Goal: Information Seeking & Learning: Learn about a topic

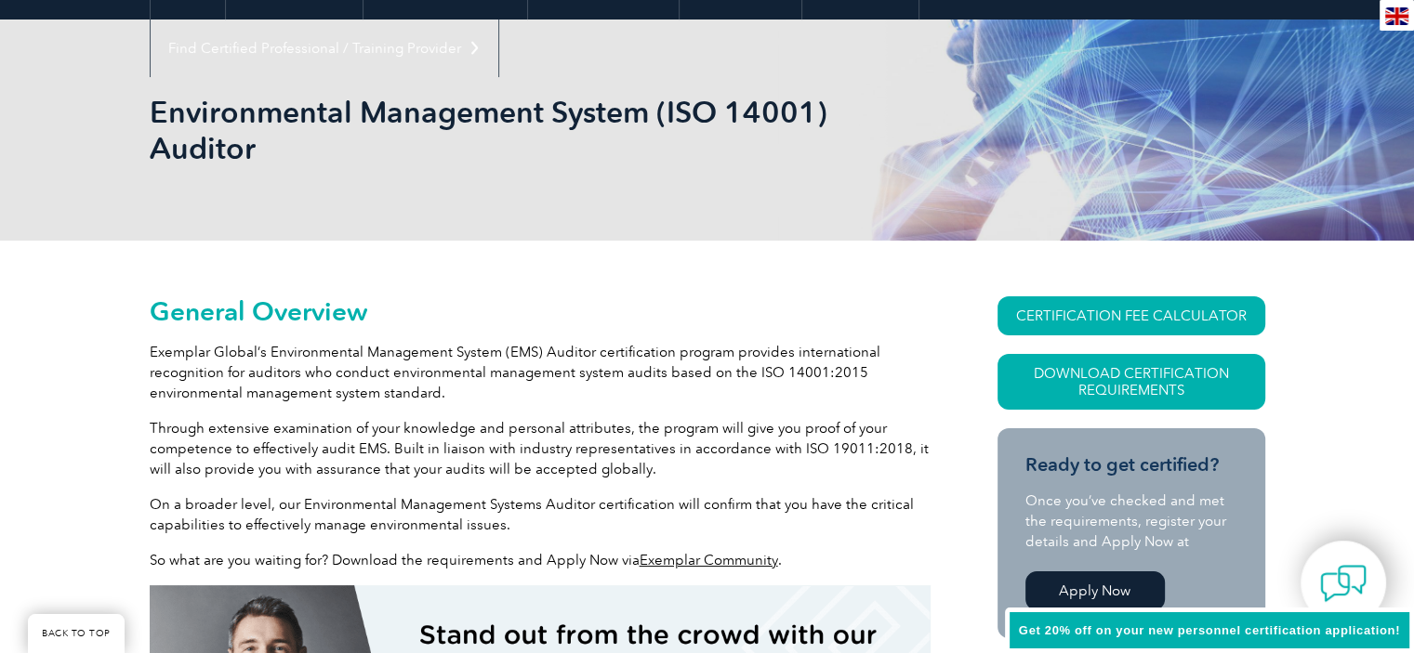
scroll to position [360, 0]
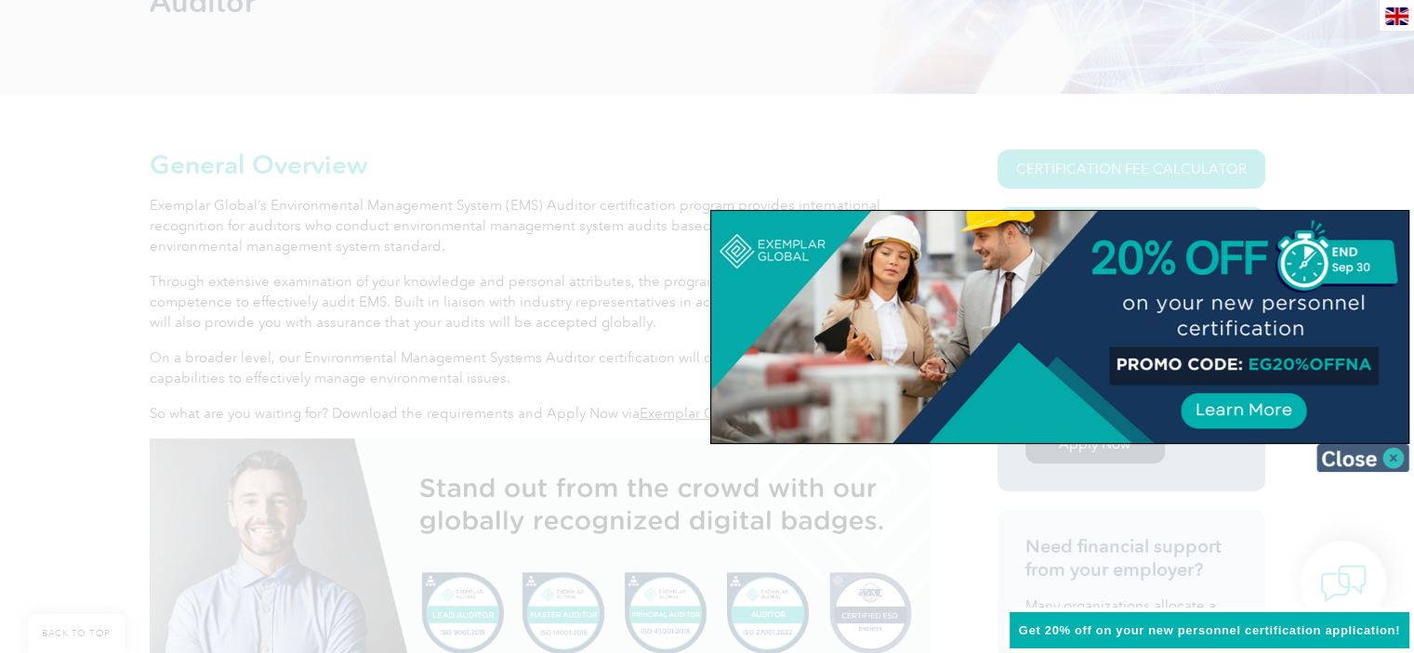
click at [1396, 456] on img at bounding box center [1362, 458] width 93 height 28
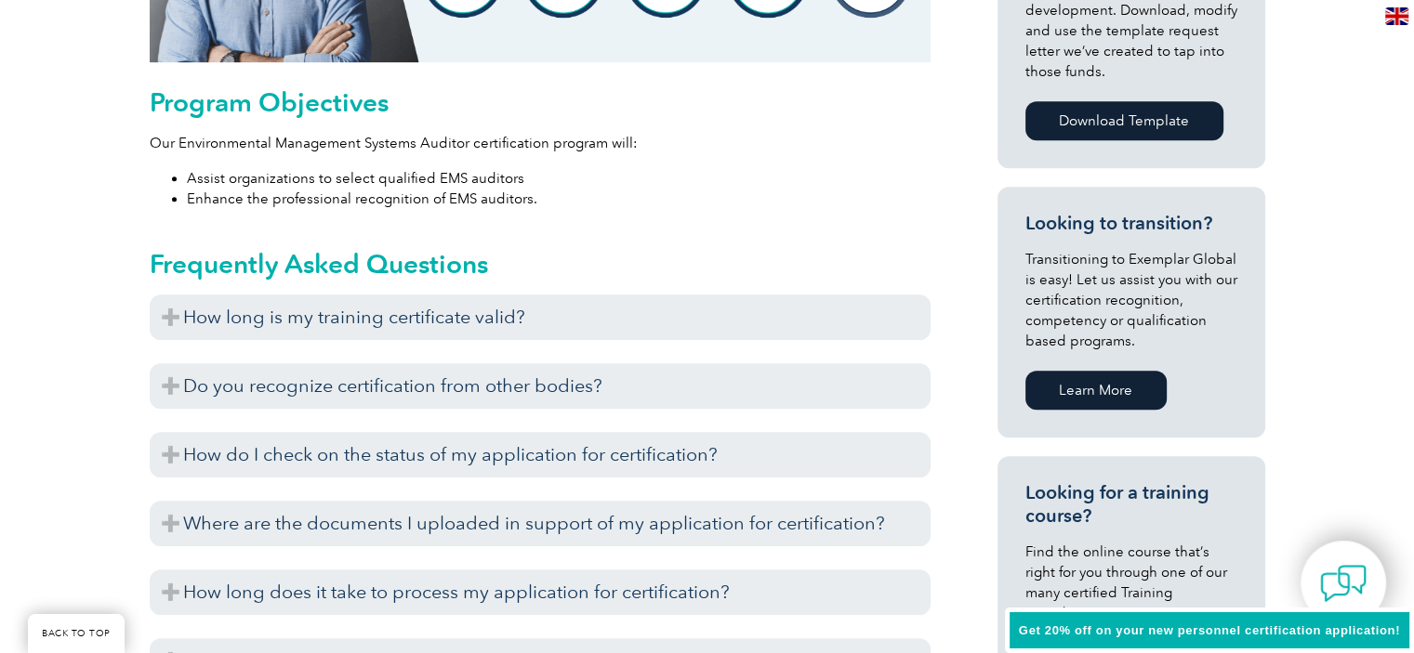
scroll to position [1103, 0]
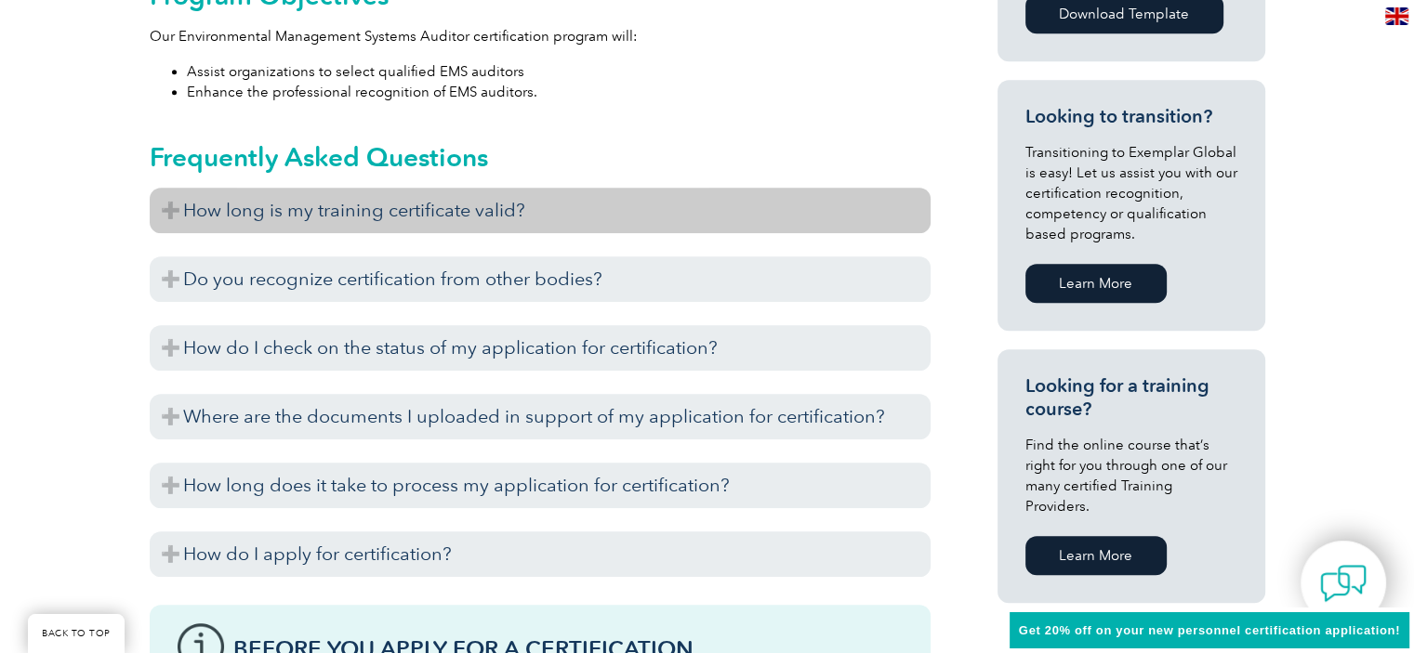
click at [426, 221] on h3 "How long is my training certificate valid?" at bounding box center [540, 211] width 781 height 46
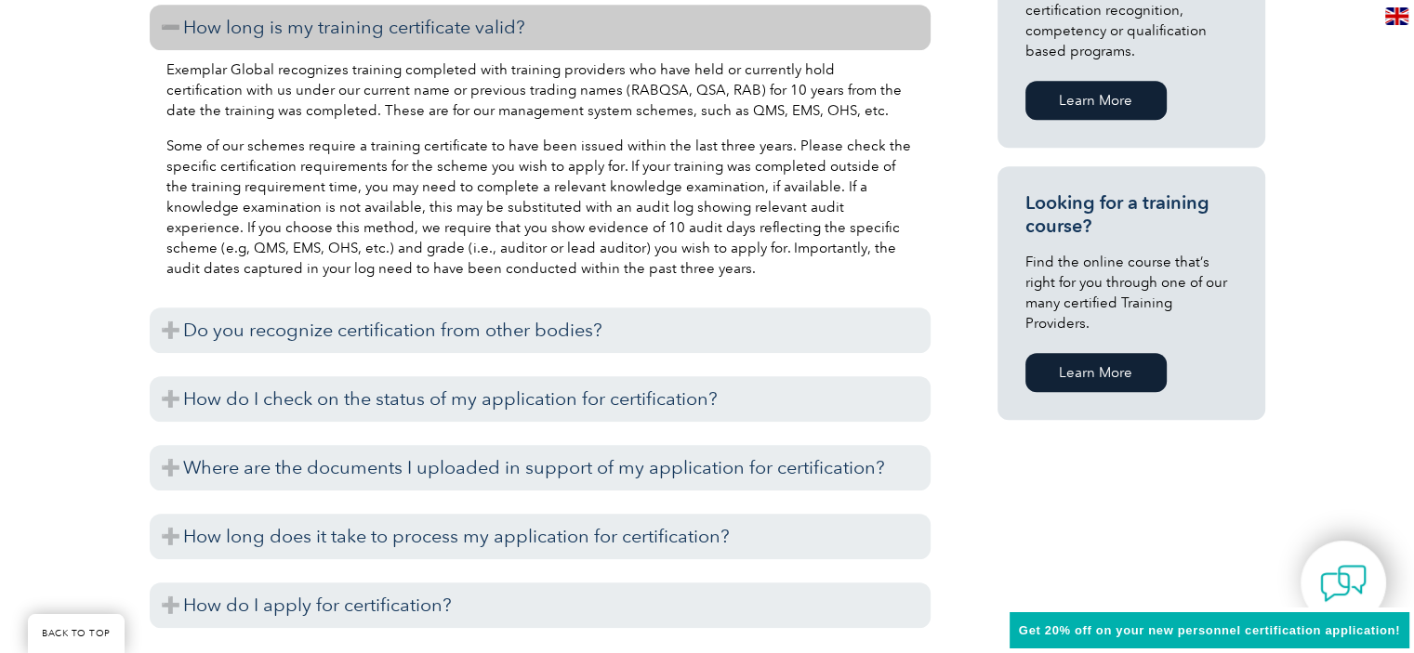
scroll to position [1289, 0]
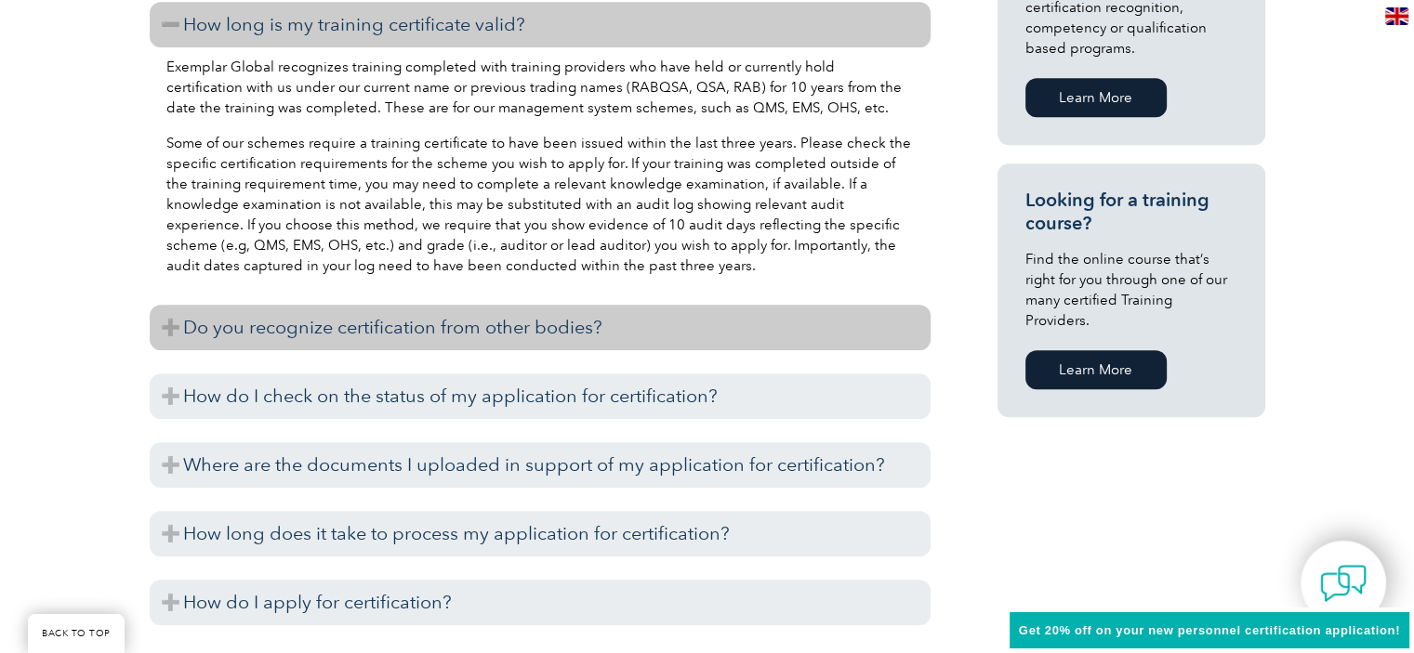
click at [362, 328] on h3 "Do you recognize certification from other bodies?" at bounding box center [540, 328] width 781 height 46
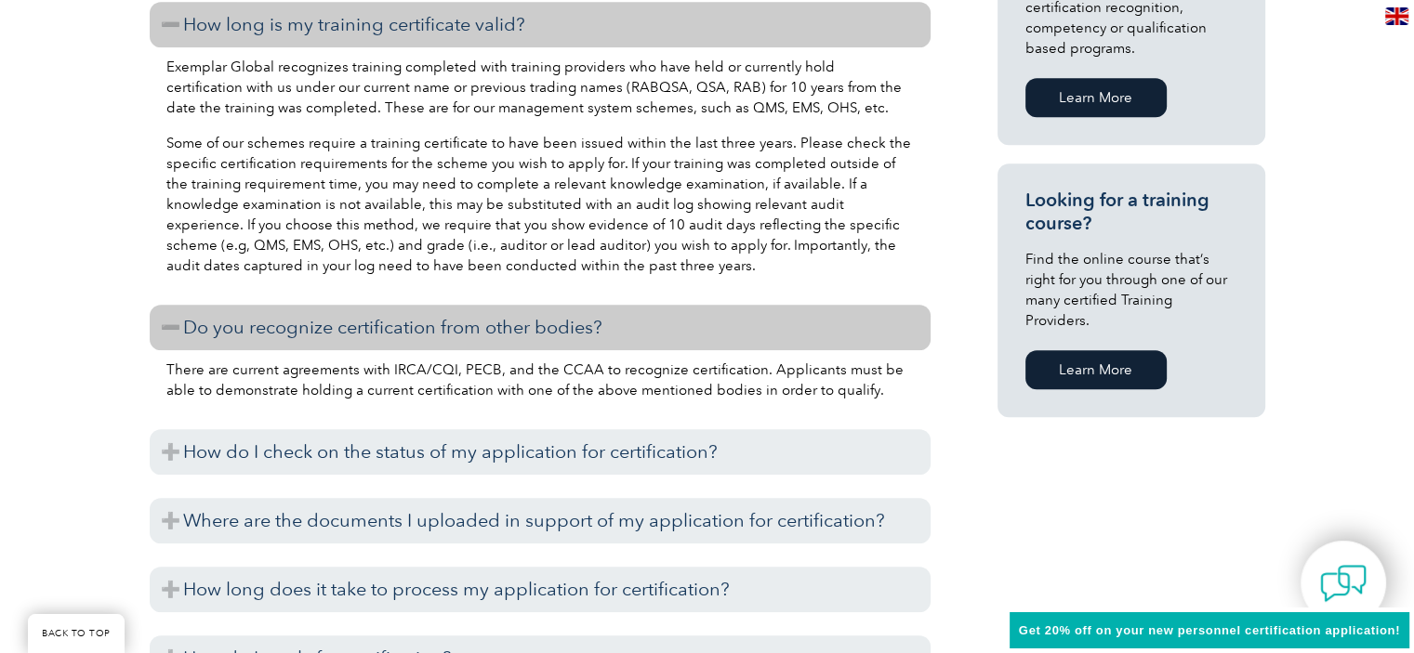
scroll to position [1382, 0]
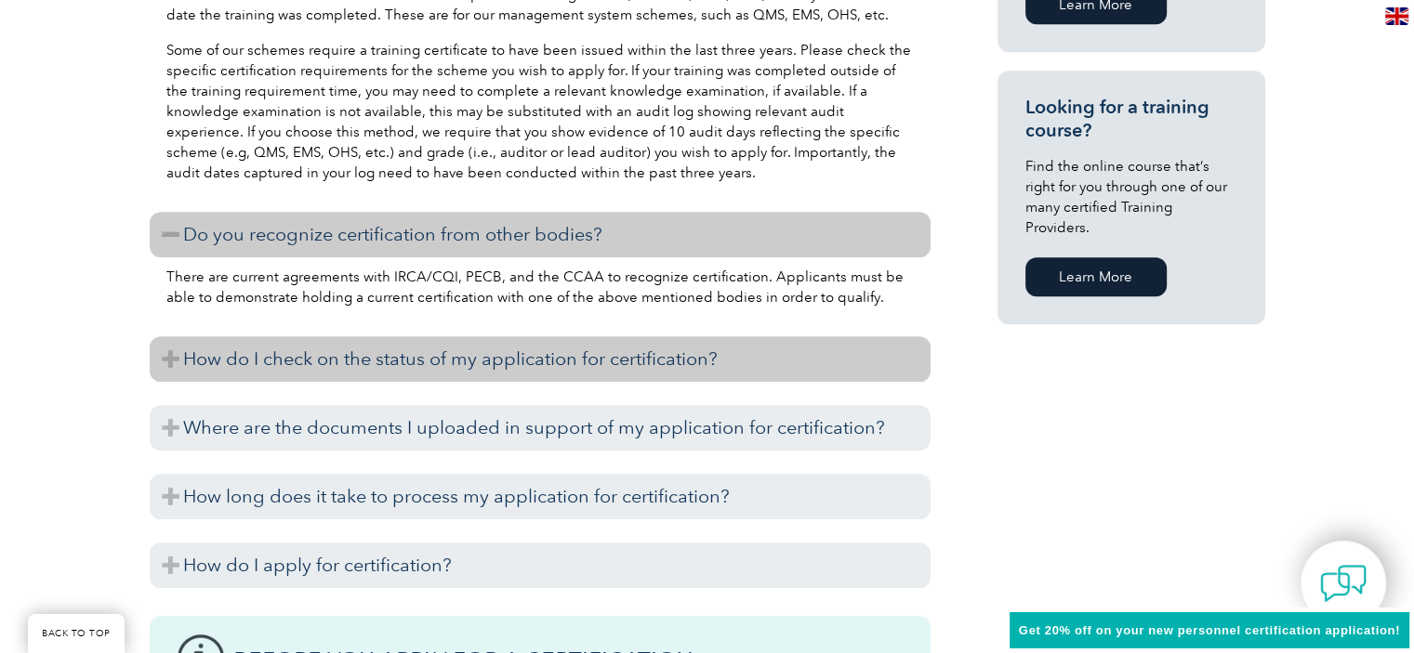
click at [364, 358] on h3 "How do I check on the status of my application for certification?" at bounding box center [540, 359] width 781 height 46
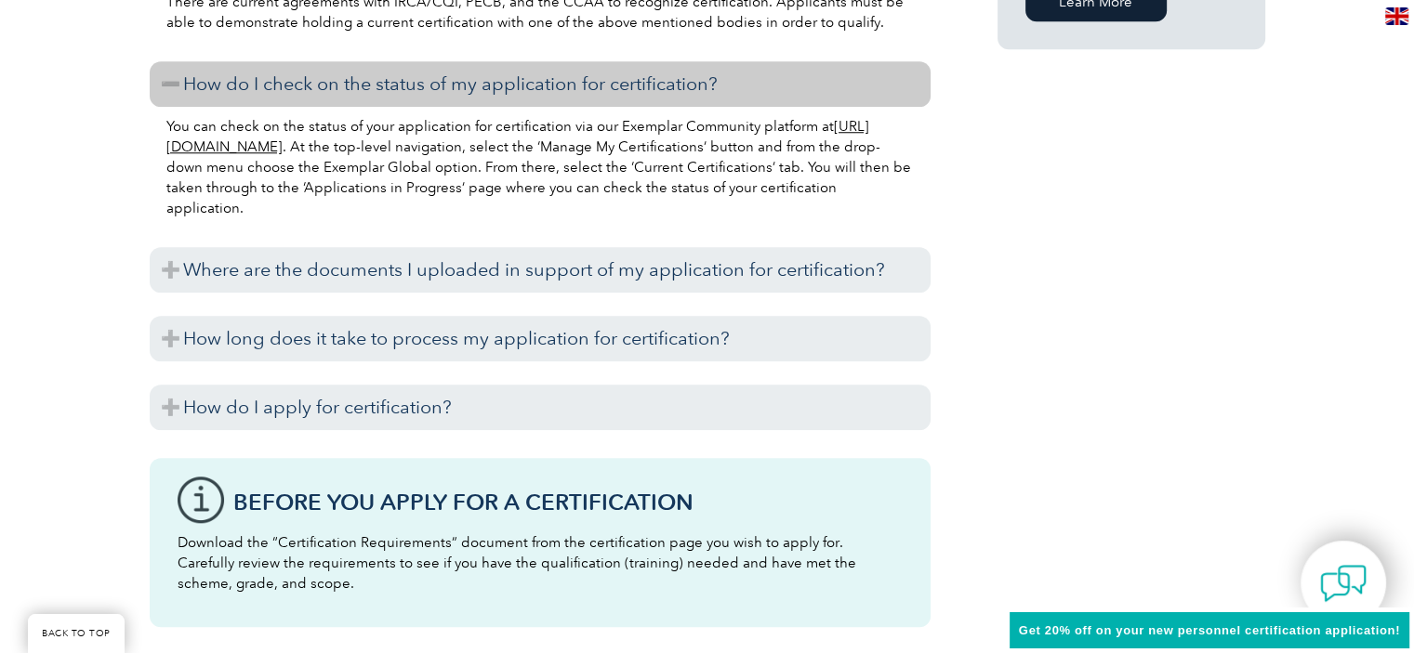
scroll to position [1661, 0]
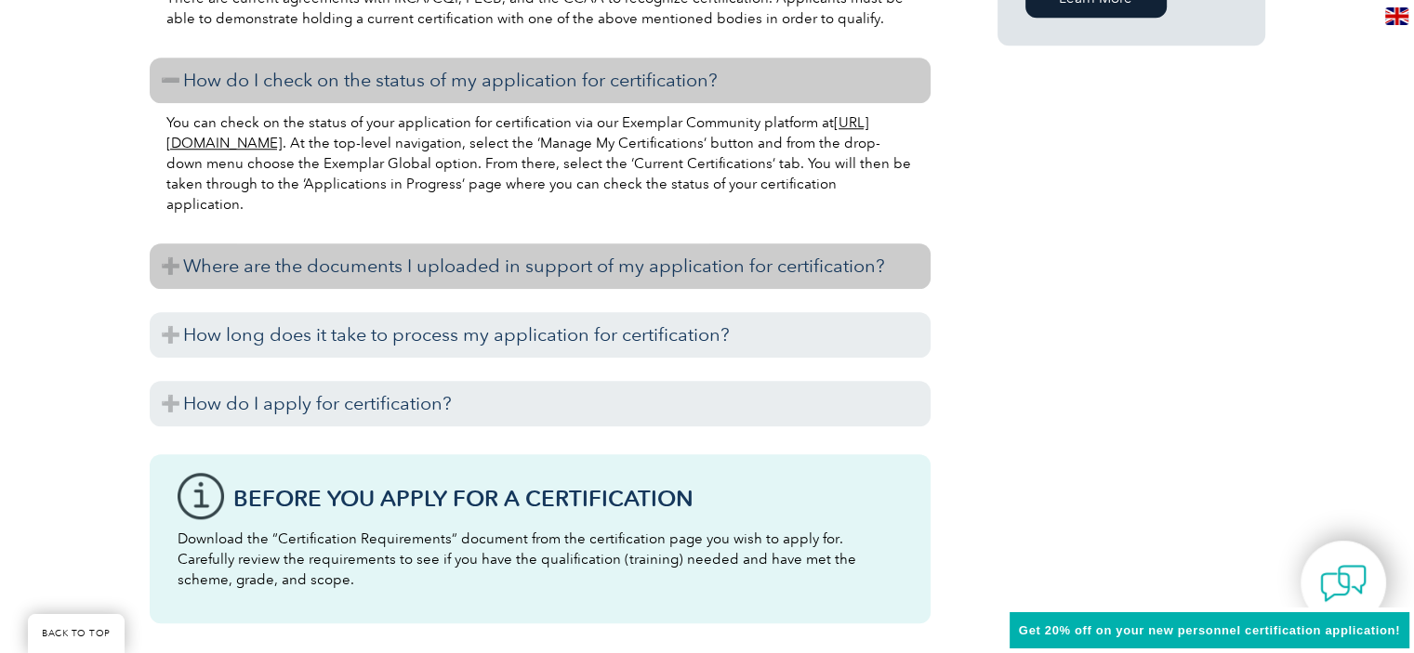
click at [437, 270] on h3 "Where are the documents I uploaded in support of my application for certificati…" at bounding box center [540, 267] width 781 height 46
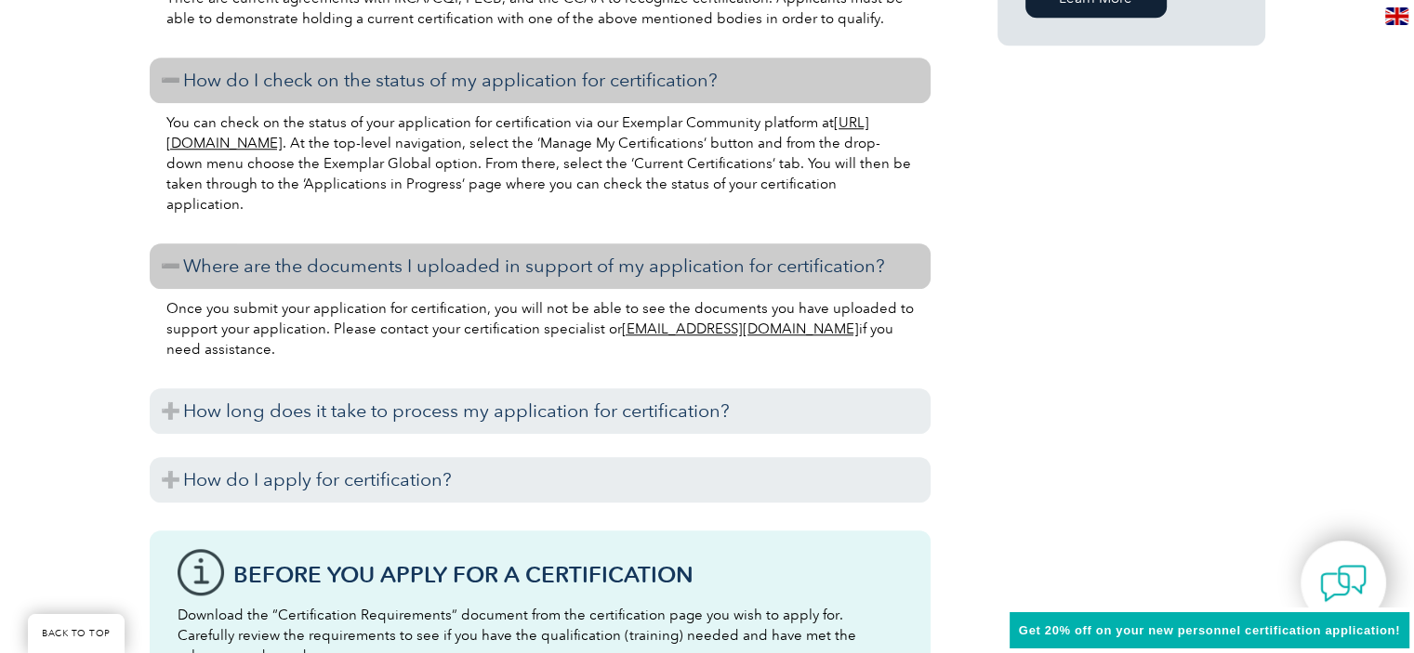
scroll to position [1754, 0]
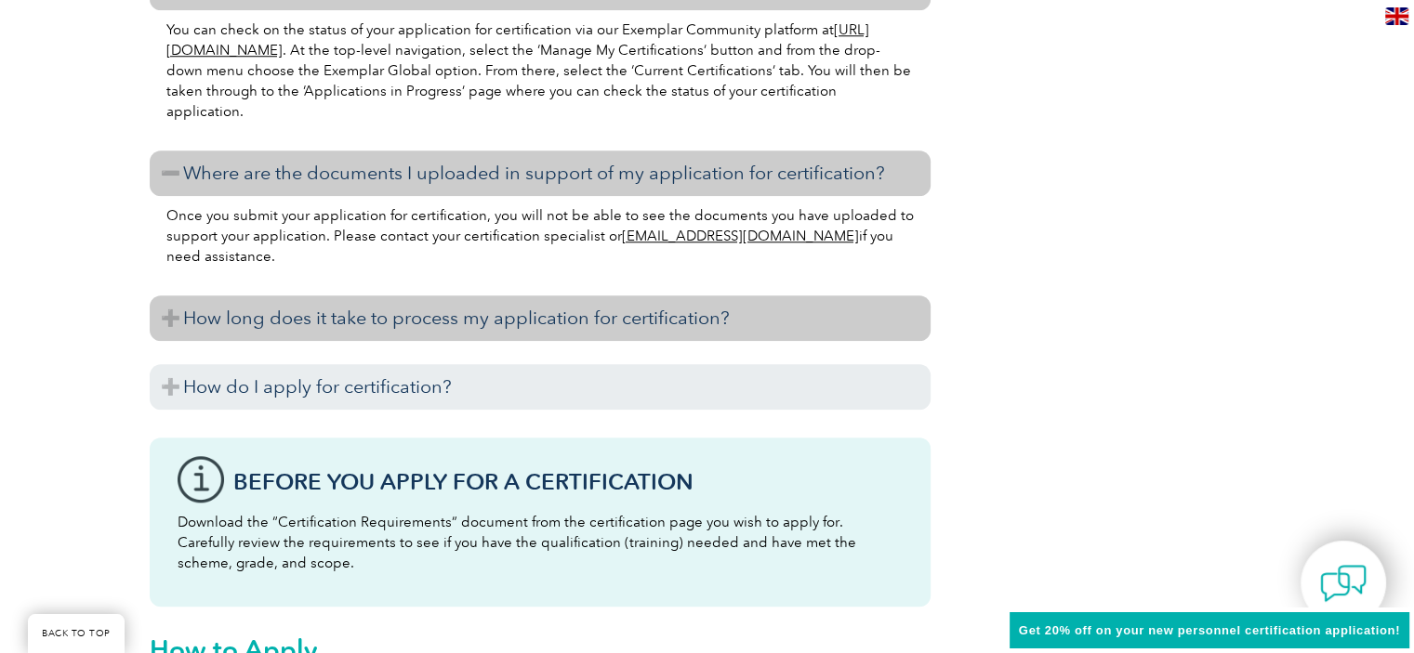
click at [415, 321] on h3 "How long does it take to process my application for certification?" at bounding box center [540, 319] width 781 height 46
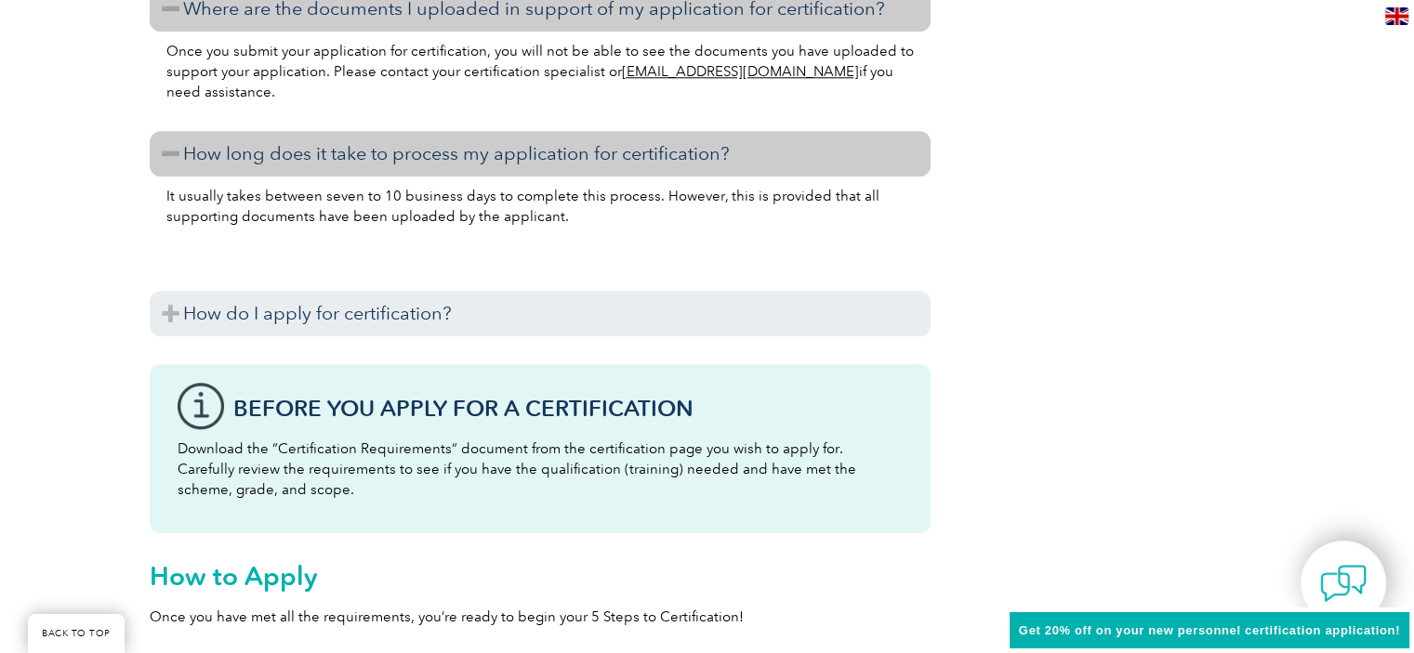
scroll to position [1940, 0]
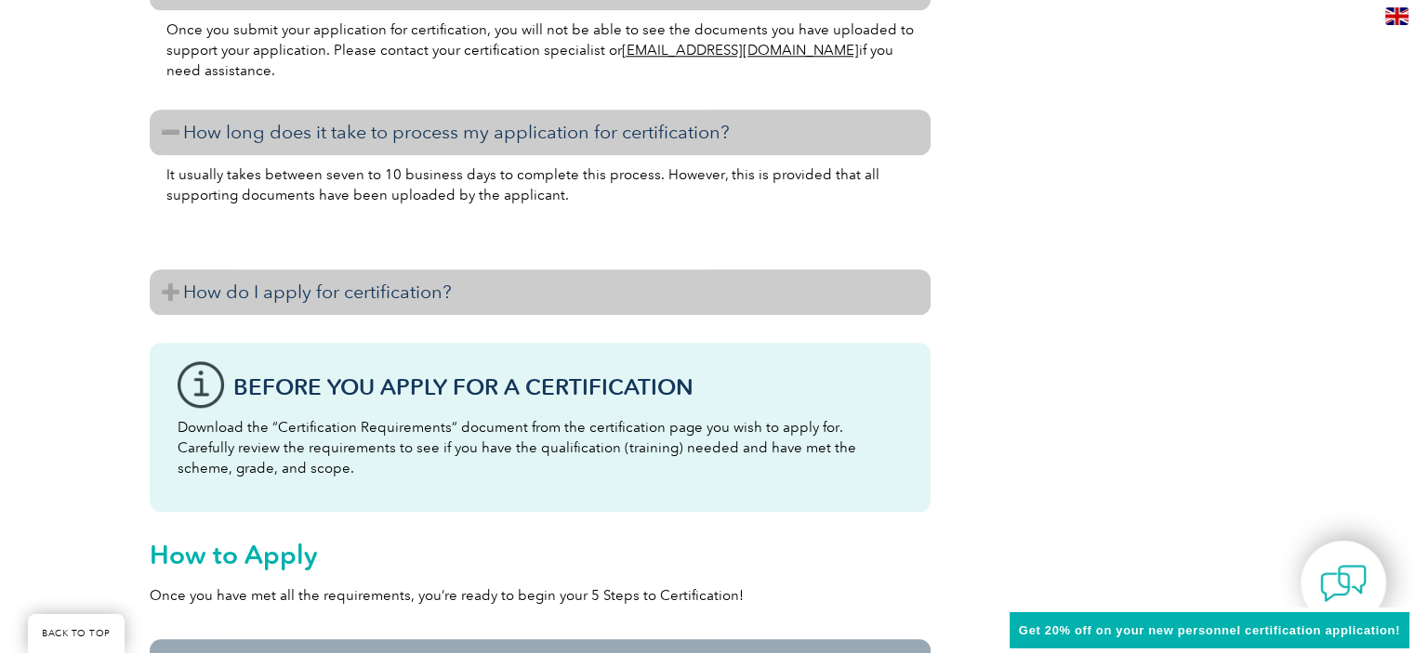
click at [364, 296] on h3 "How do I apply for certification?" at bounding box center [540, 293] width 781 height 46
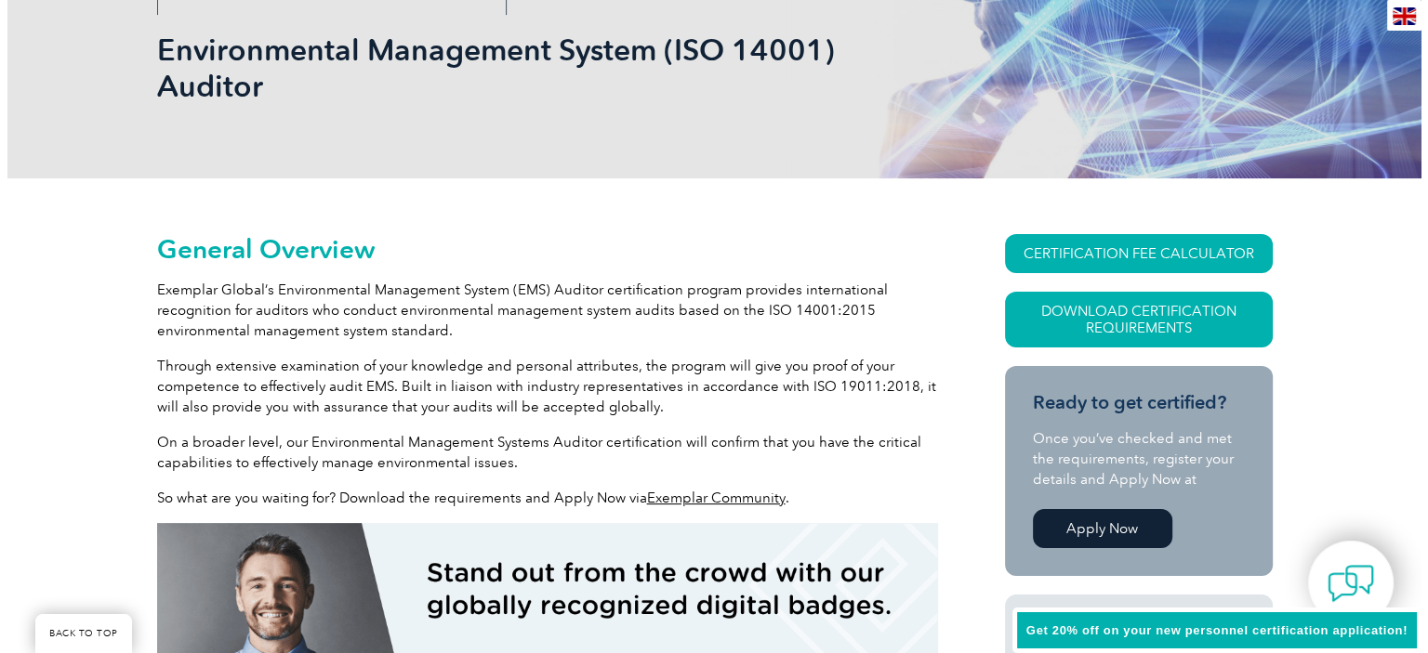
scroll to position [279, 0]
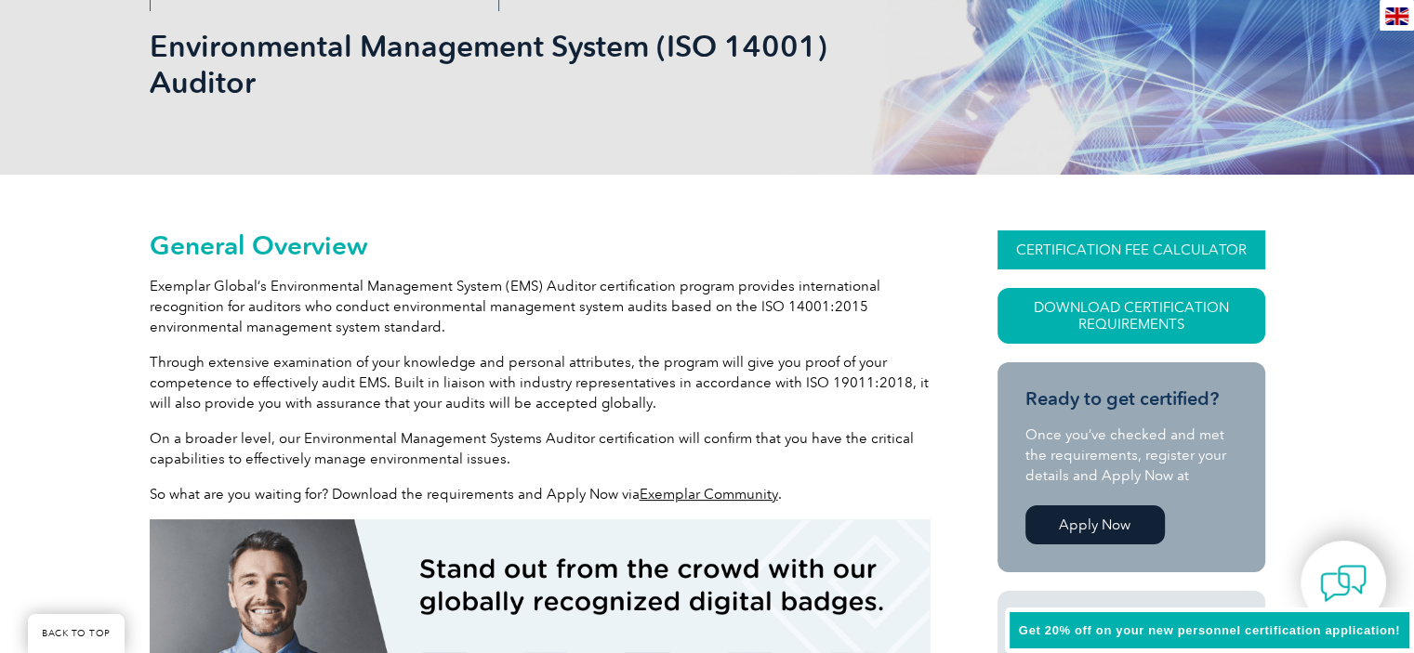
click at [1100, 248] on link "CERTIFICATION FEE CALCULATOR" at bounding box center [1131, 250] width 268 height 39
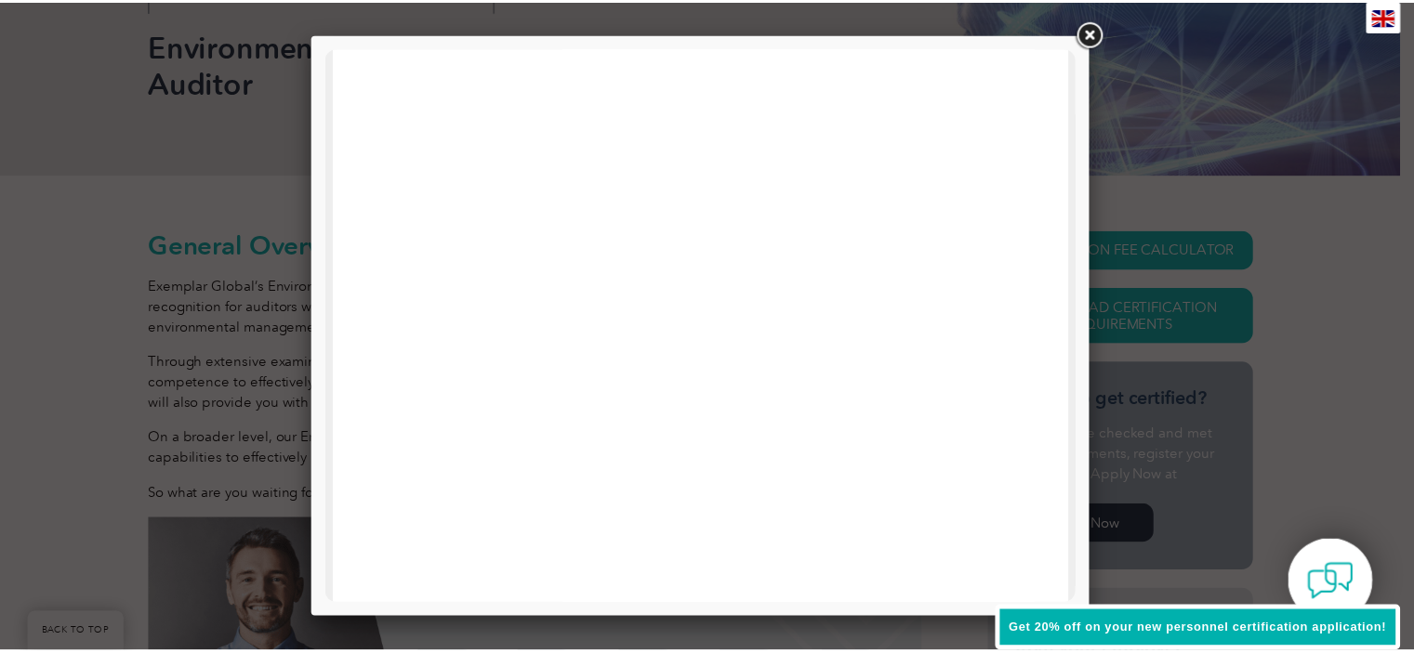
scroll to position [465, 0]
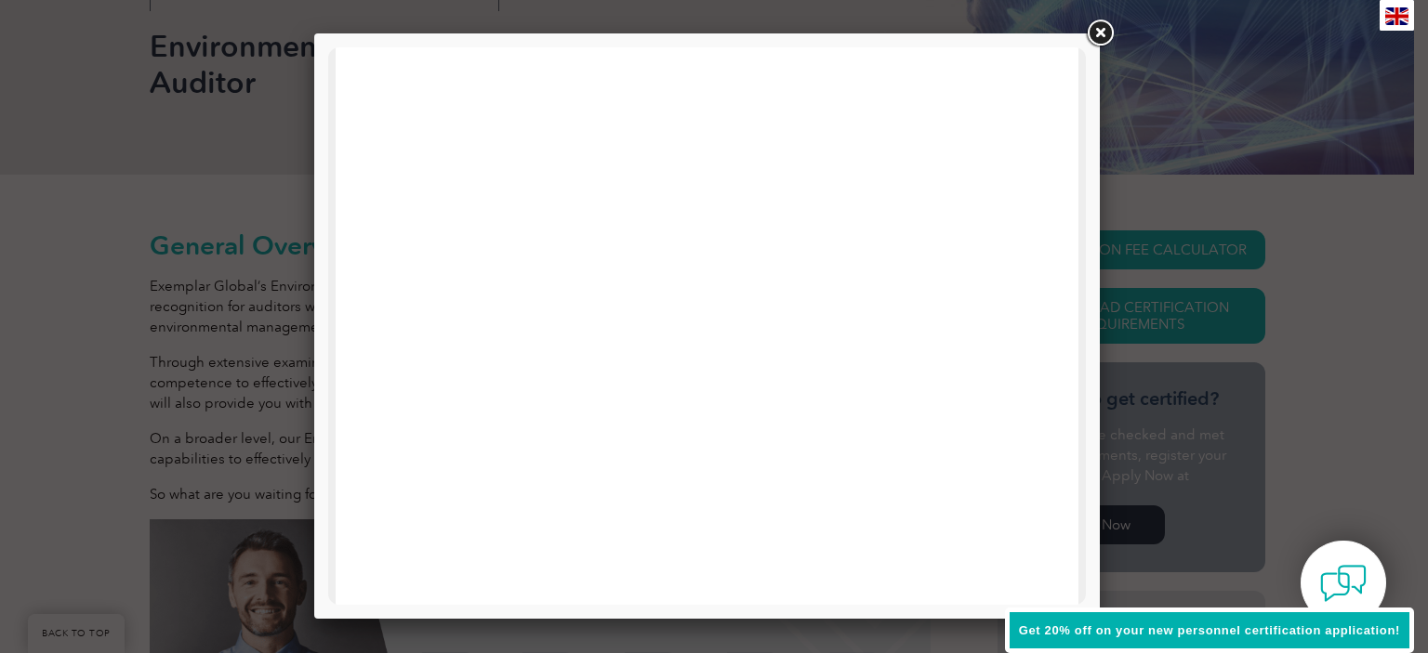
click at [1095, 36] on link at bounding box center [1099, 33] width 33 height 33
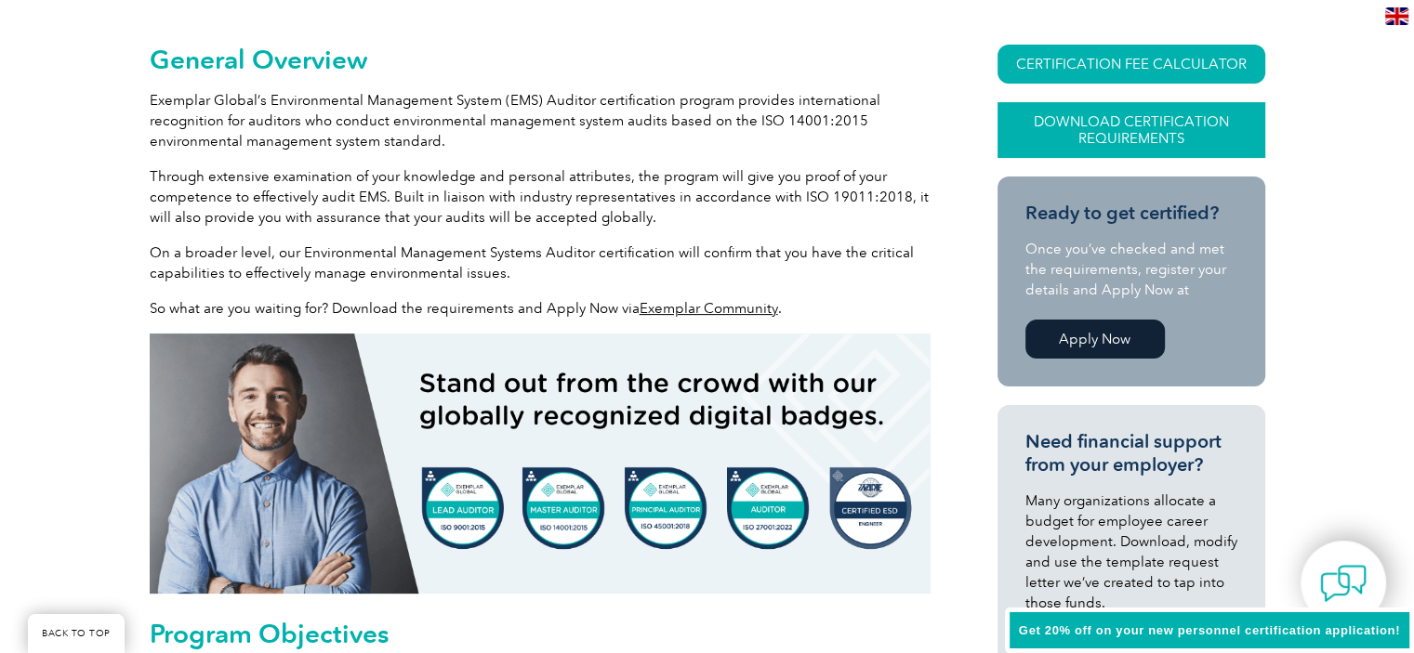
click at [1122, 139] on link "Download Certification Requirements" at bounding box center [1131, 130] width 268 height 56
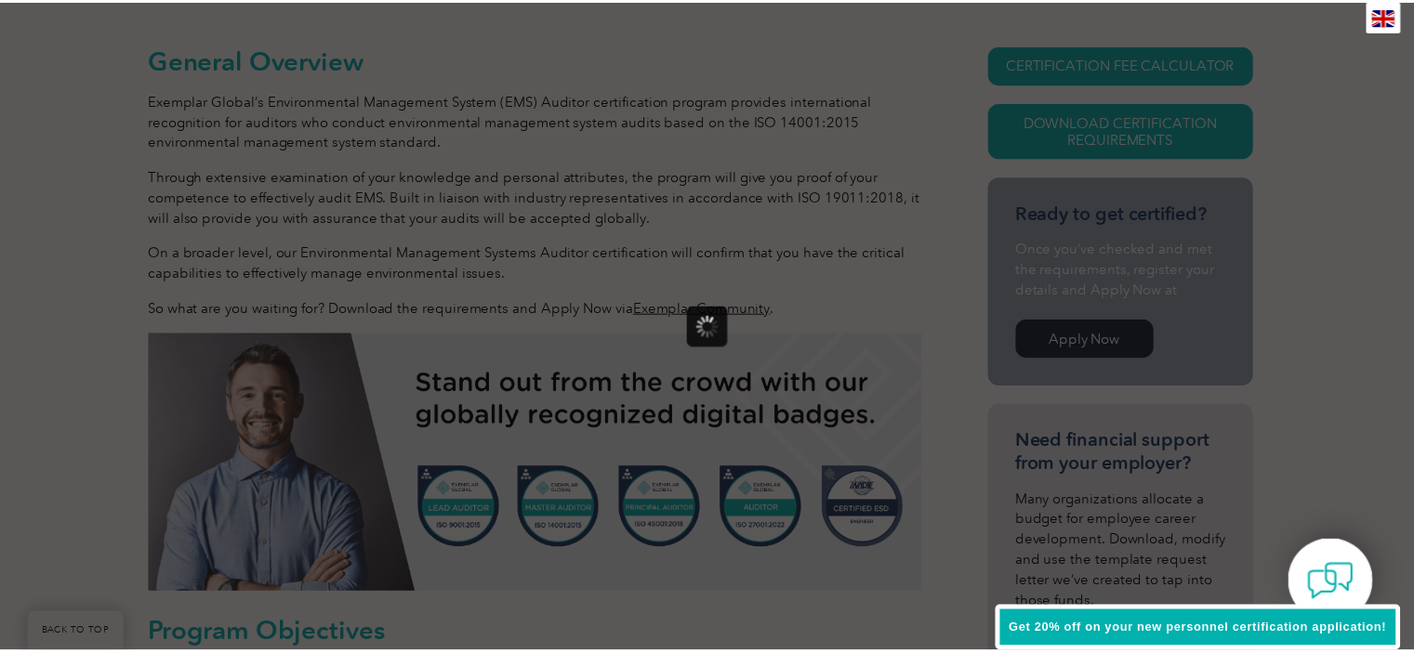
scroll to position [0, 0]
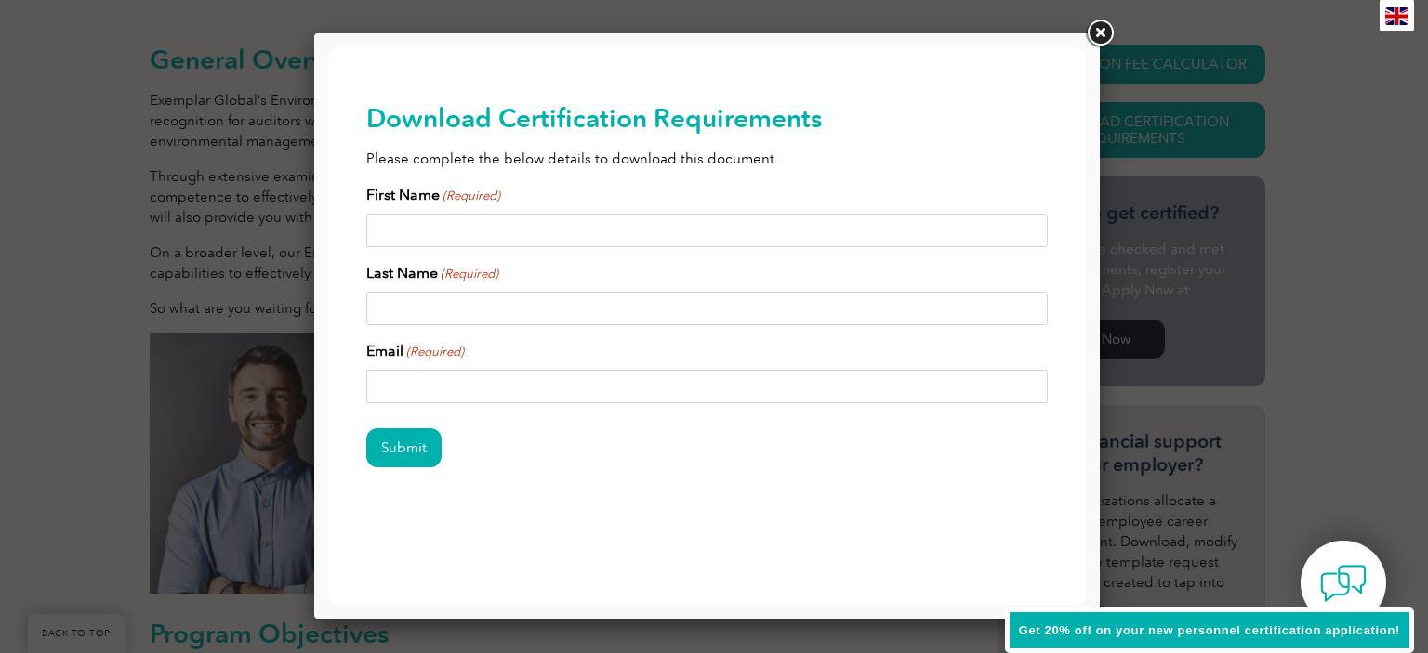
click at [1097, 29] on link at bounding box center [1099, 33] width 33 height 33
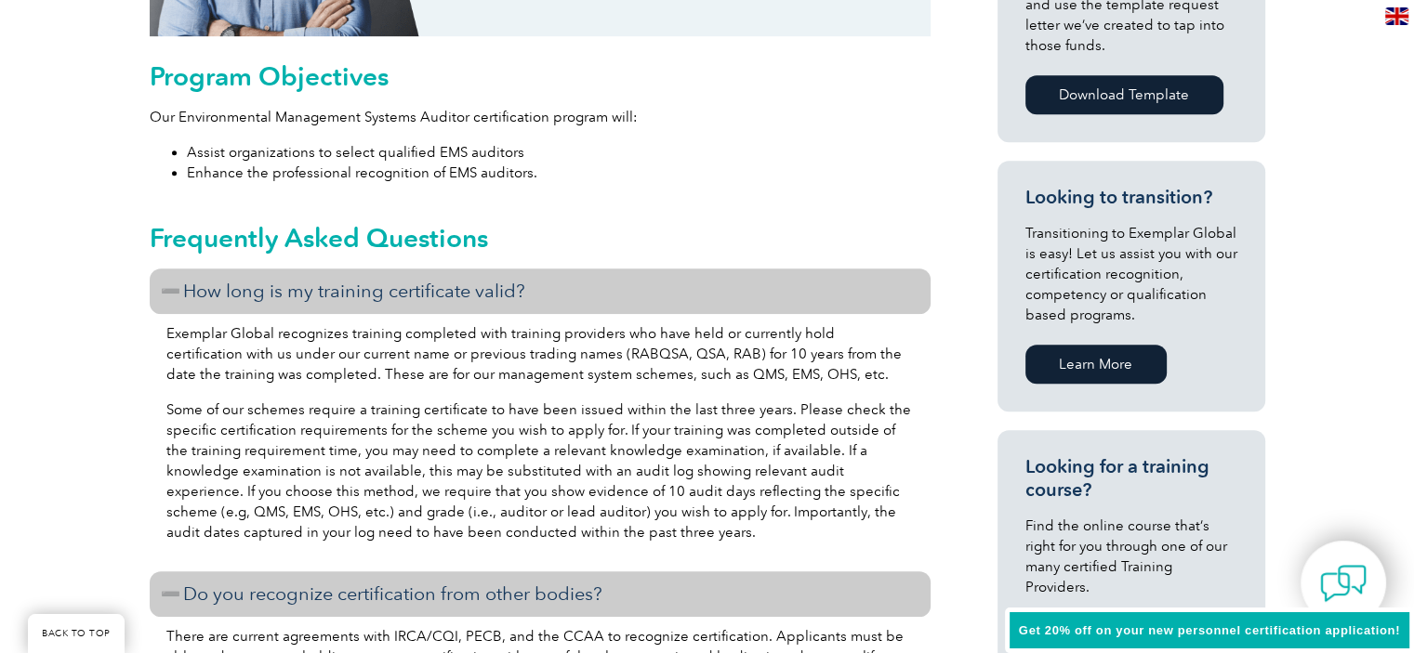
scroll to position [1301, 0]
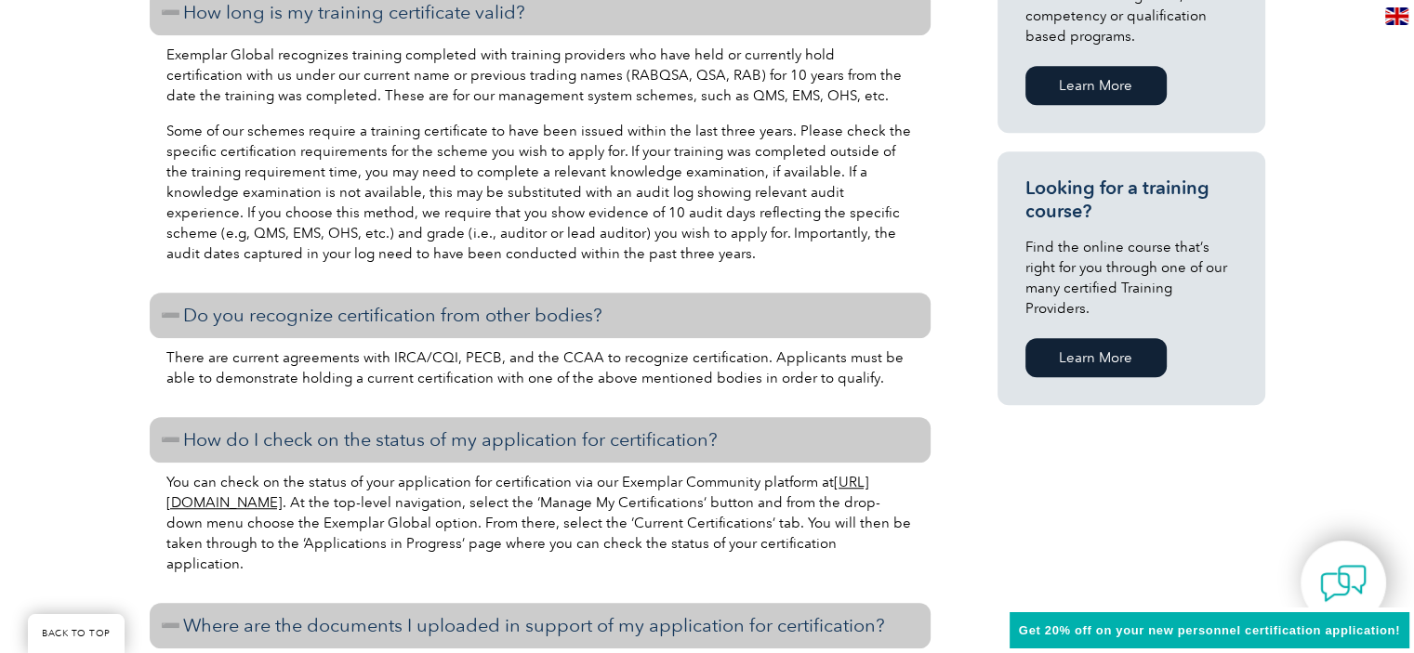
drag, startPoint x: 1100, startPoint y: 337, endPoint x: 1121, endPoint y: 337, distance: 20.4
click at [1100, 339] on link "Learn More" at bounding box center [1095, 357] width 141 height 39
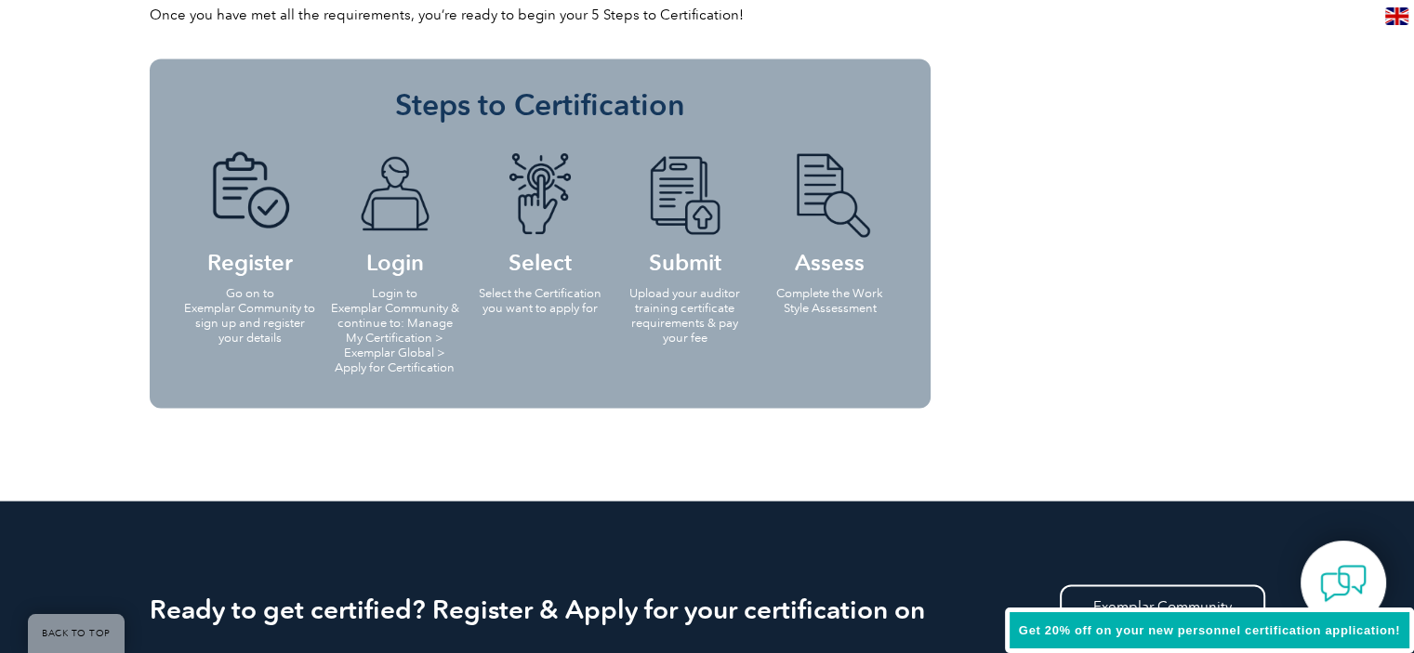
scroll to position [3532, 0]
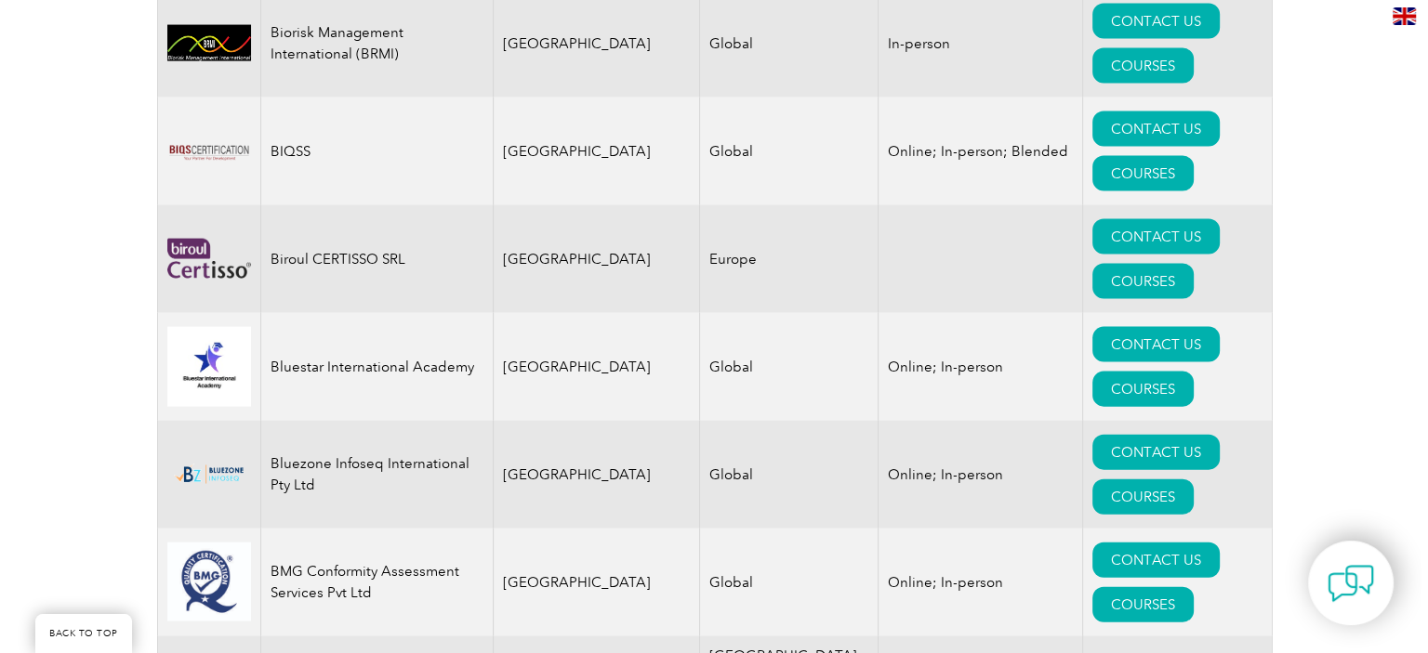
scroll to position [3997, 0]
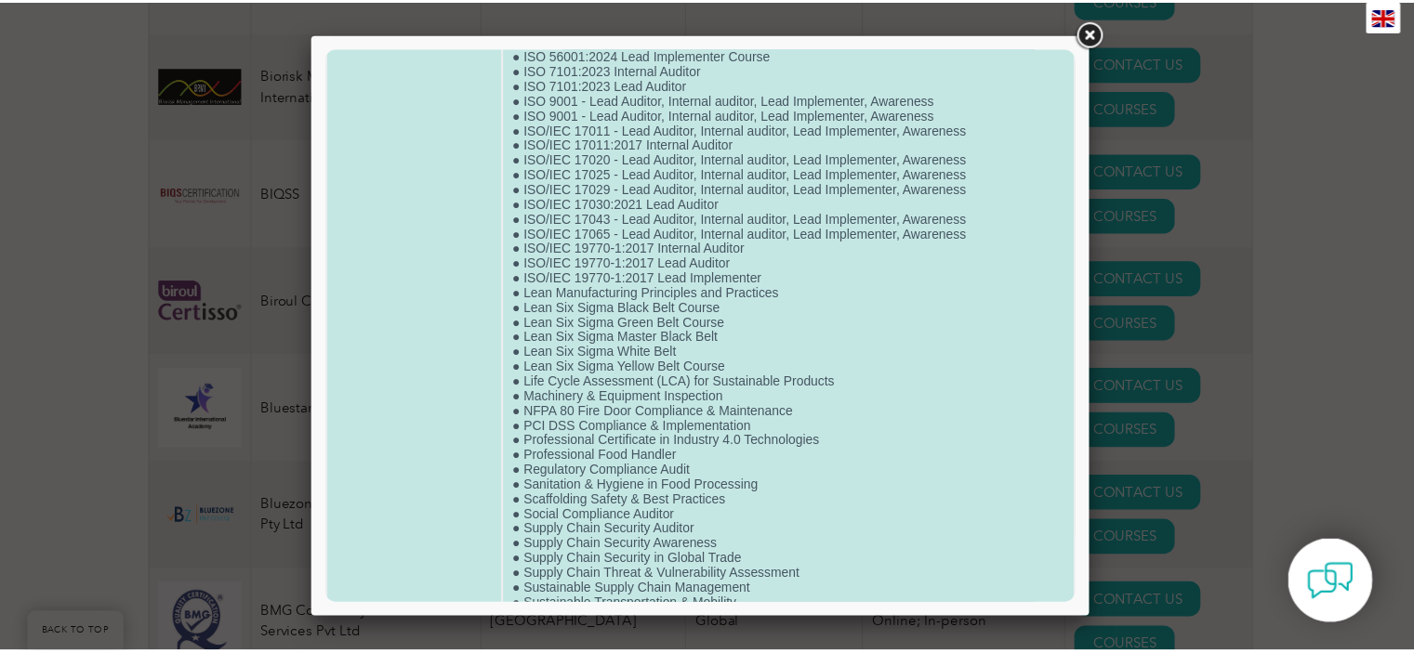
scroll to position [3920, 0]
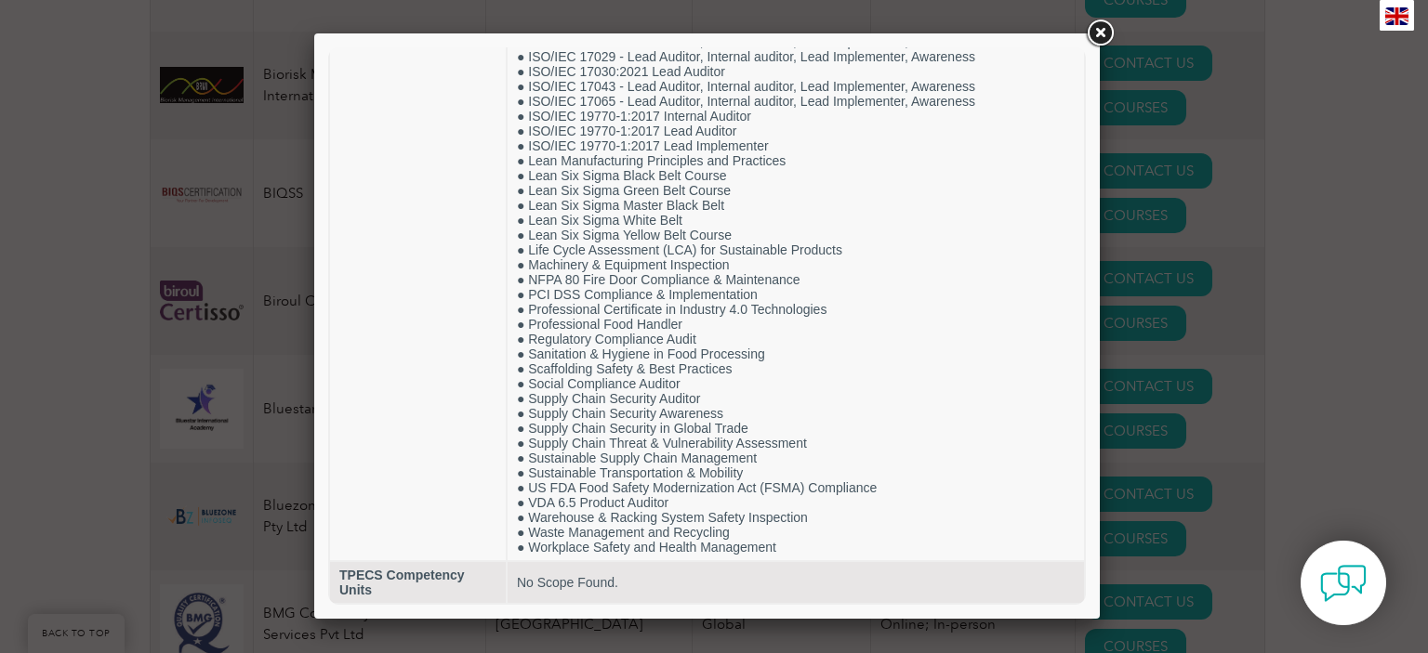
click at [1093, 33] on link at bounding box center [1099, 33] width 33 height 33
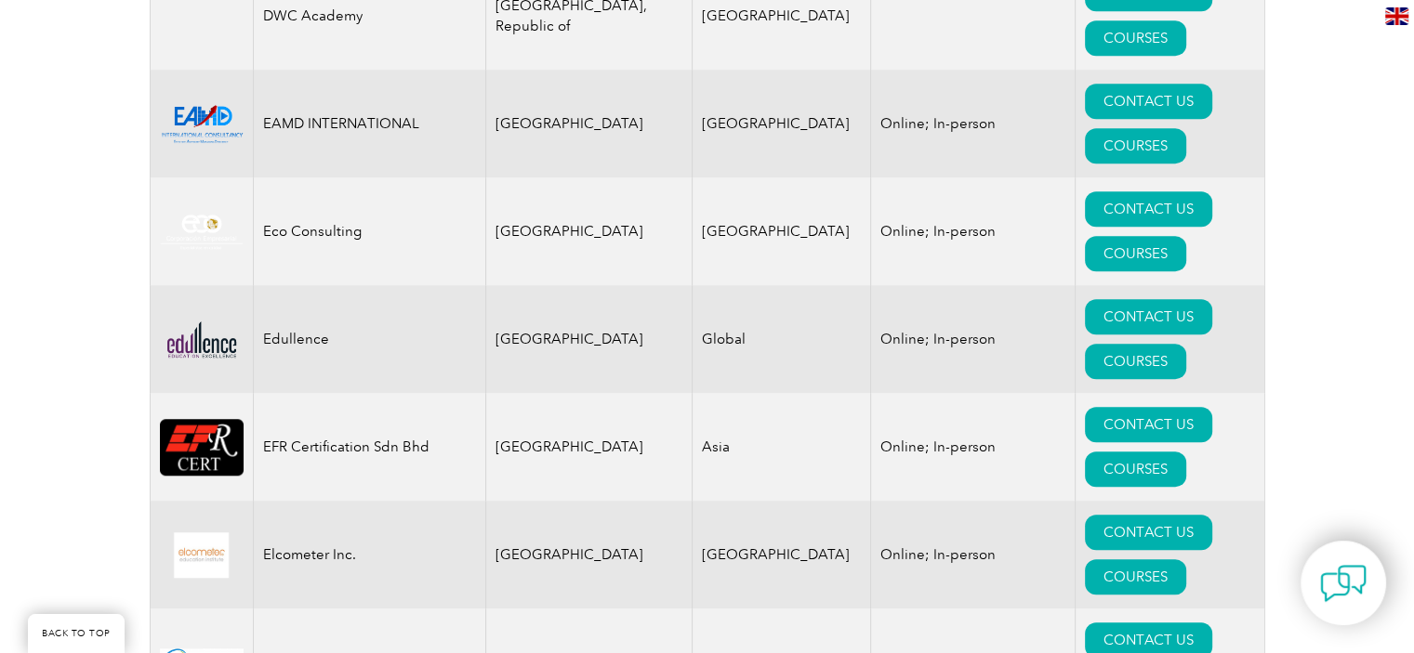
scroll to position [8644, 0]
